Goal: Task Accomplishment & Management: Manage account settings

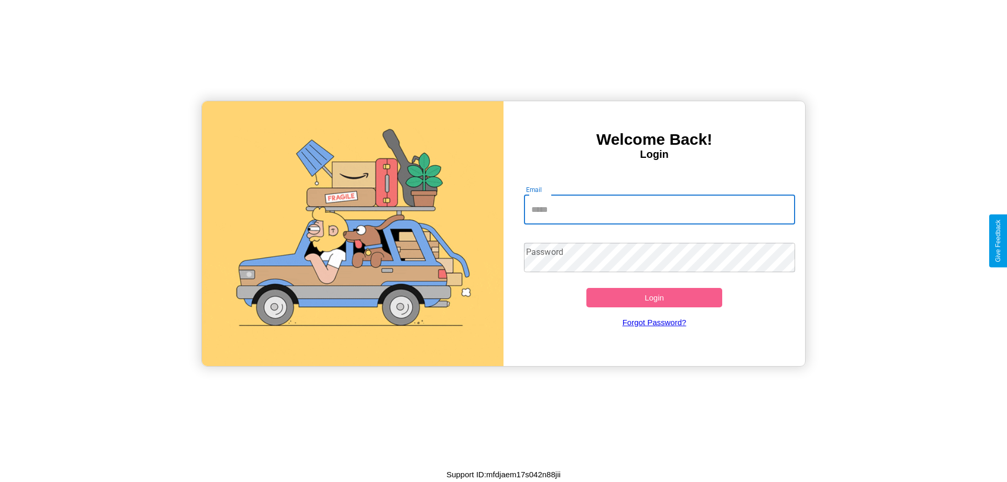
click at [659, 209] on input "Email" at bounding box center [660, 209] width 272 height 29
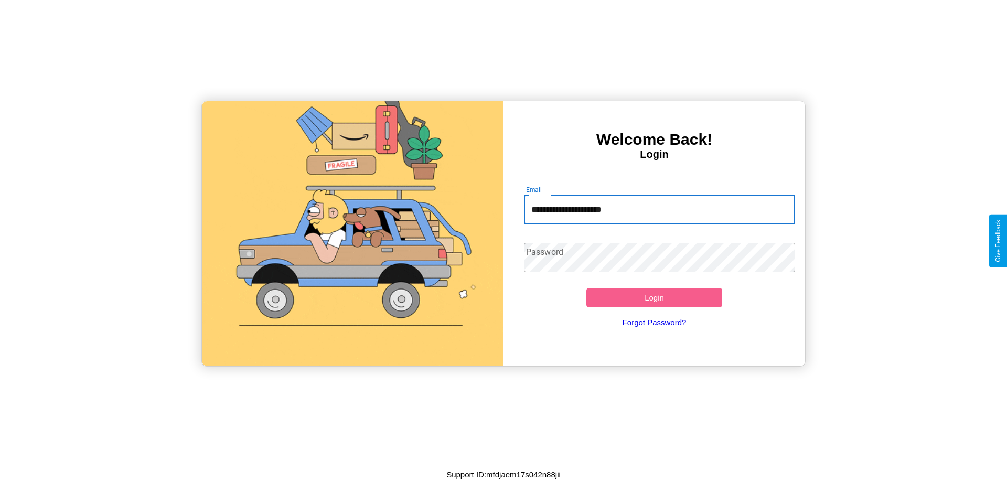
type input "**********"
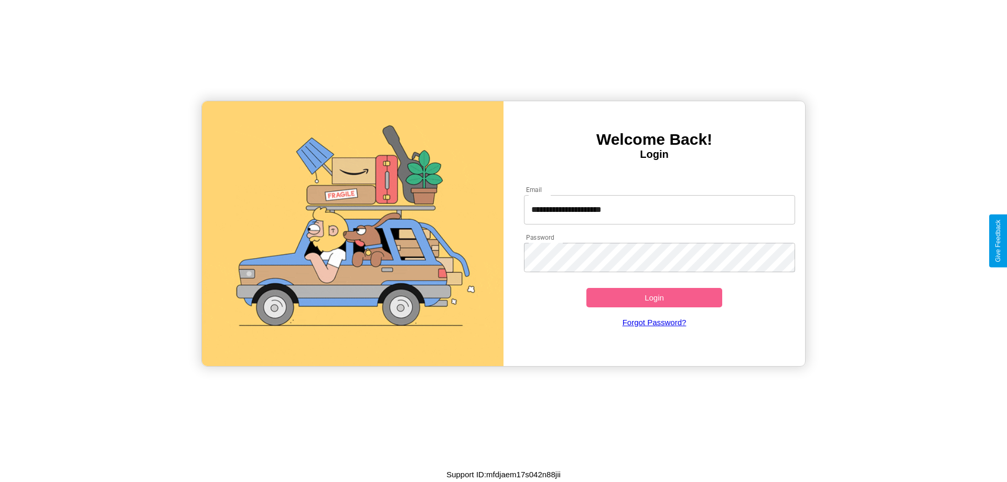
click at [654, 297] on button "Login" at bounding box center [654, 297] width 136 height 19
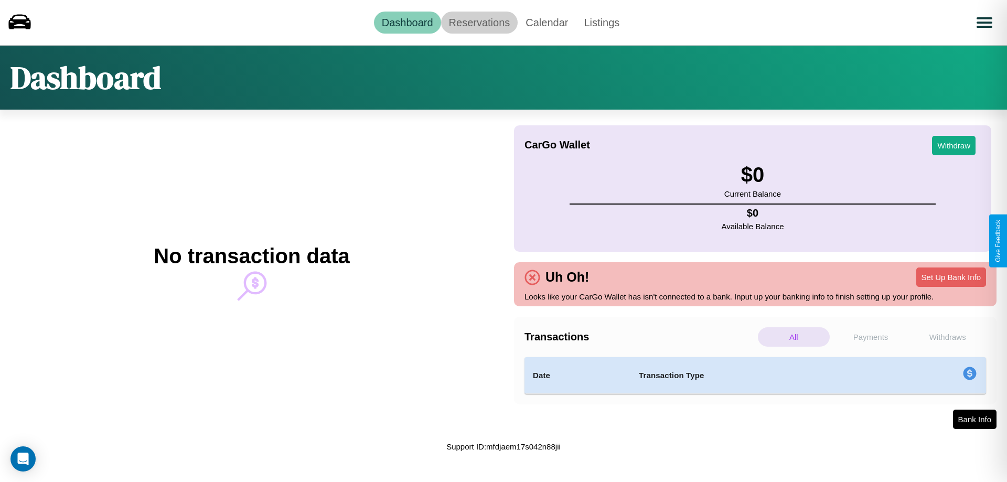
click at [479, 22] on link "Reservations" at bounding box center [479, 23] width 77 height 22
